Goal: Task Accomplishment & Management: Use online tool/utility

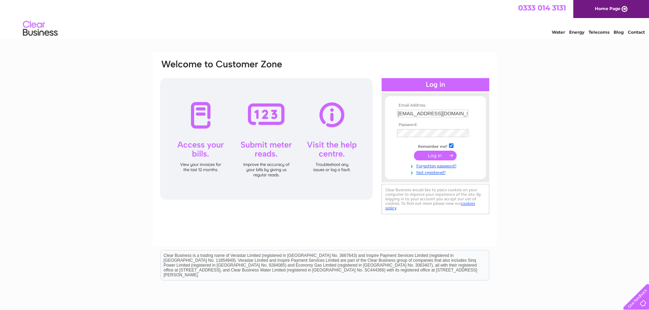
click at [435, 158] on input "submit" at bounding box center [435, 156] width 43 height 10
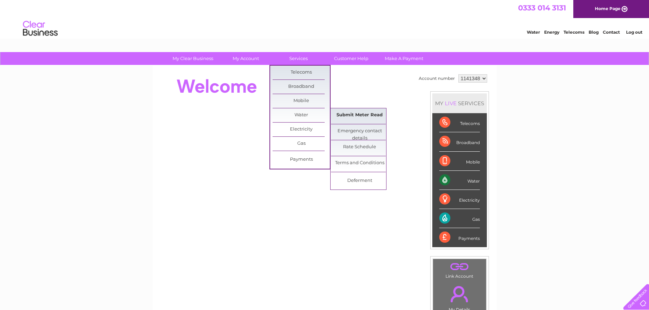
click at [362, 117] on link "Submit Meter Read" at bounding box center [359, 115] width 57 height 14
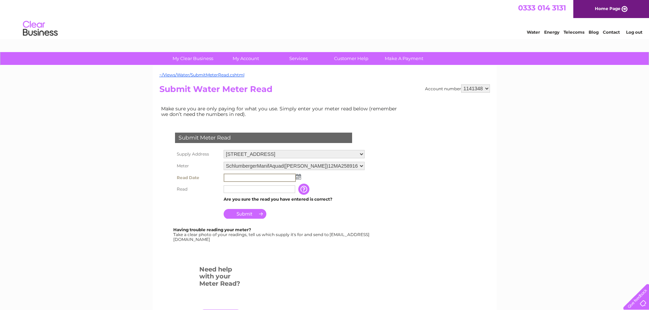
click at [235, 174] on input "text" at bounding box center [260, 178] width 72 height 8
click at [298, 177] on img at bounding box center [297, 177] width 5 height 6
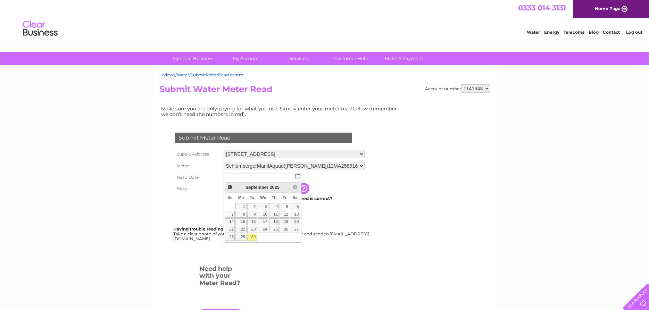
click at [255, 238] on link "30" at bounding box center [252, 237] width 10 height 7
type input "[DATE]"
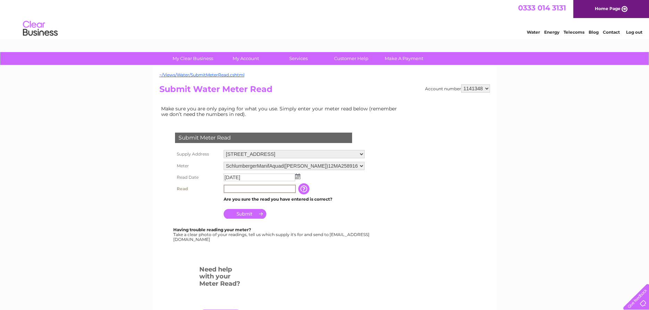
click at [254, 192] on input "text" at bounding box center [260, 189] width 72 height 8
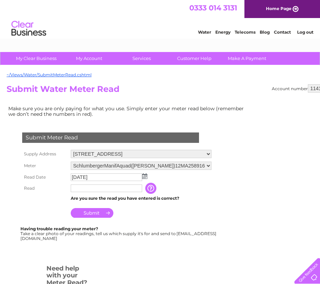
click at [151, 260] on div at bounding box center [112, 255] width 211 height 14
click at [100, 186] on input "text" at bounding box center [107, 189] width 72 height 8
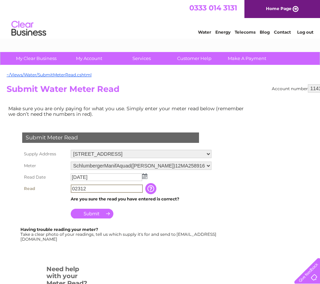
type input "02312"
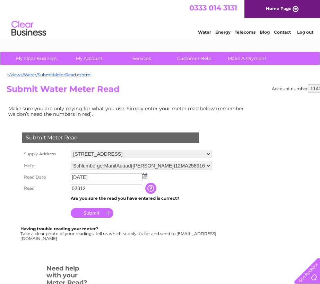
click at [95, 213] on input "Submit" at bounding box center [92, 213] width 43 height 10
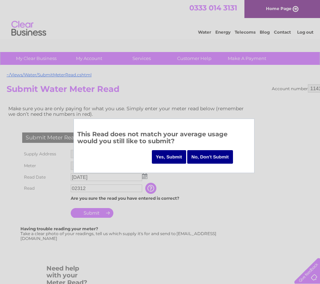
click at [175, 159] on input "Yes, Submit" at bounding box center [169, 157] width 35 height 14
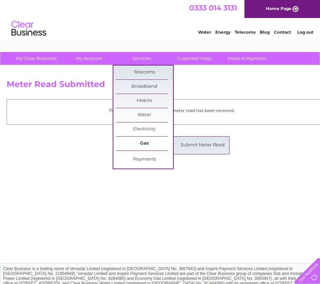
click at [151, 143] on link "Gas" at bounding box center [144, 144] width 57 height 14
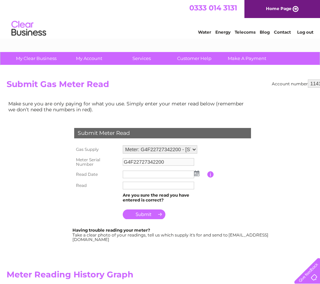
click at [198, 176] on img at bounding box center [196, 174] width 5 height 6
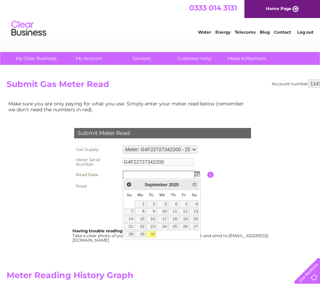
click at [154, 236] on link "30" at bounding box center [151, 234] width 10 height 7
type input "2025/09/30"
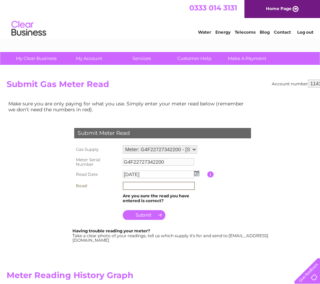
click at [134, 184] on input "text" at bounding box center [159, 186] width 72 height 8
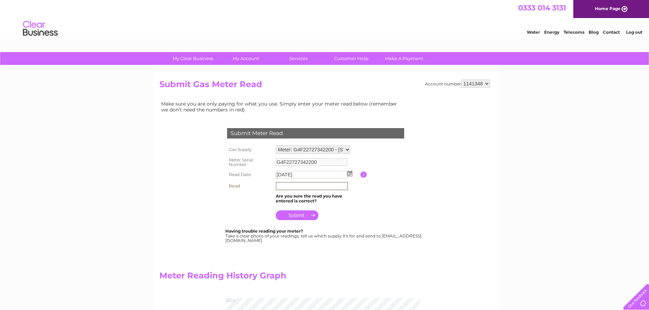
click at [320, 249] on div "Make sure you are only paying for what you use. Simply enter your meter read be…" at bounding box center [280, 273] width 243 height 349
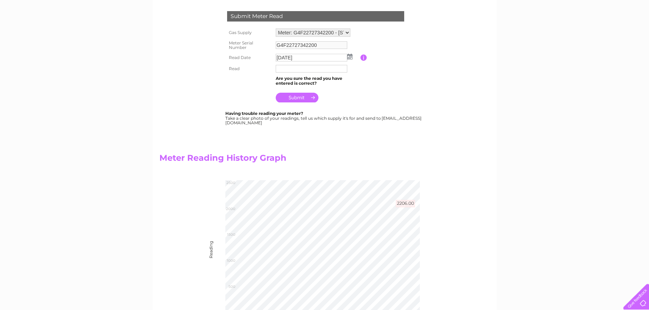
scroll to position [106, 0]
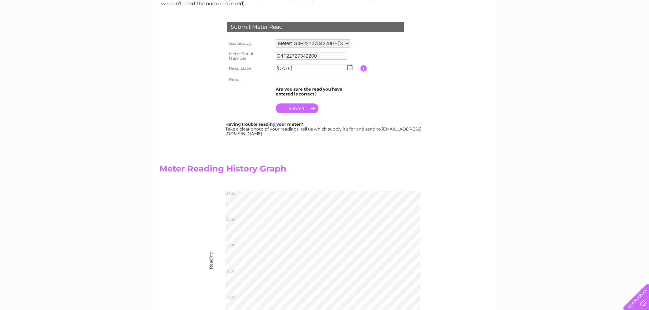
click at [320, 67] on input "button" at bounding box center [363, 68] width 7 height 6
click at [320, 120] on form "Gas Supply Meter: G4F22727342200 - Unit J, Parkfield Street, Leeds, LS11 5PH Me…" at bounding box center [323, 86] width 197 height 99
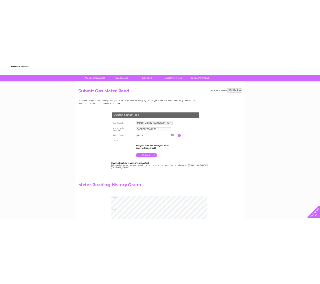
scroll to position [0, 0]
